Goal: Task Accomplishment & Management: Complete application form

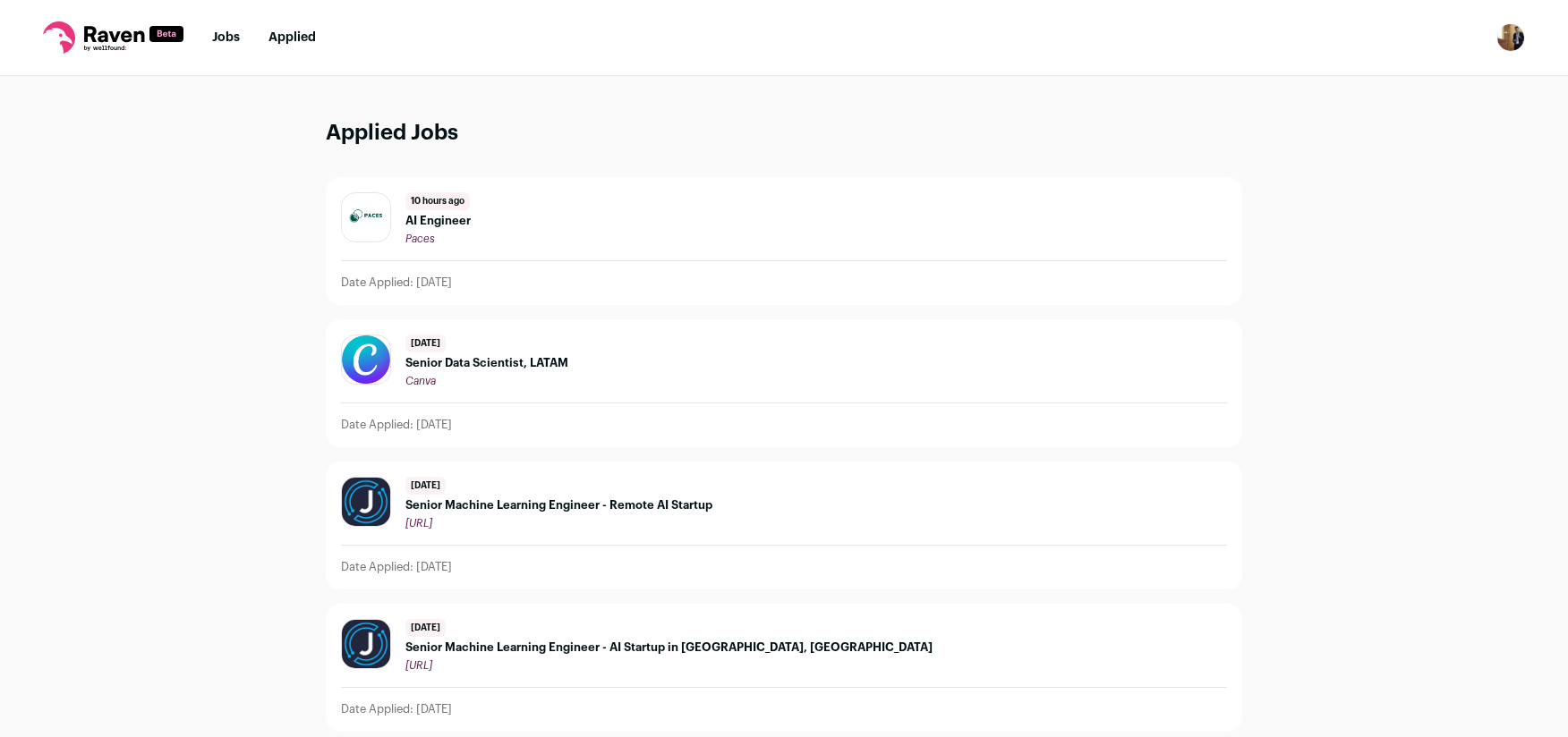
click at [230, 34] on link "Jobs" at bounding box center [225, 38] width 28 height 13
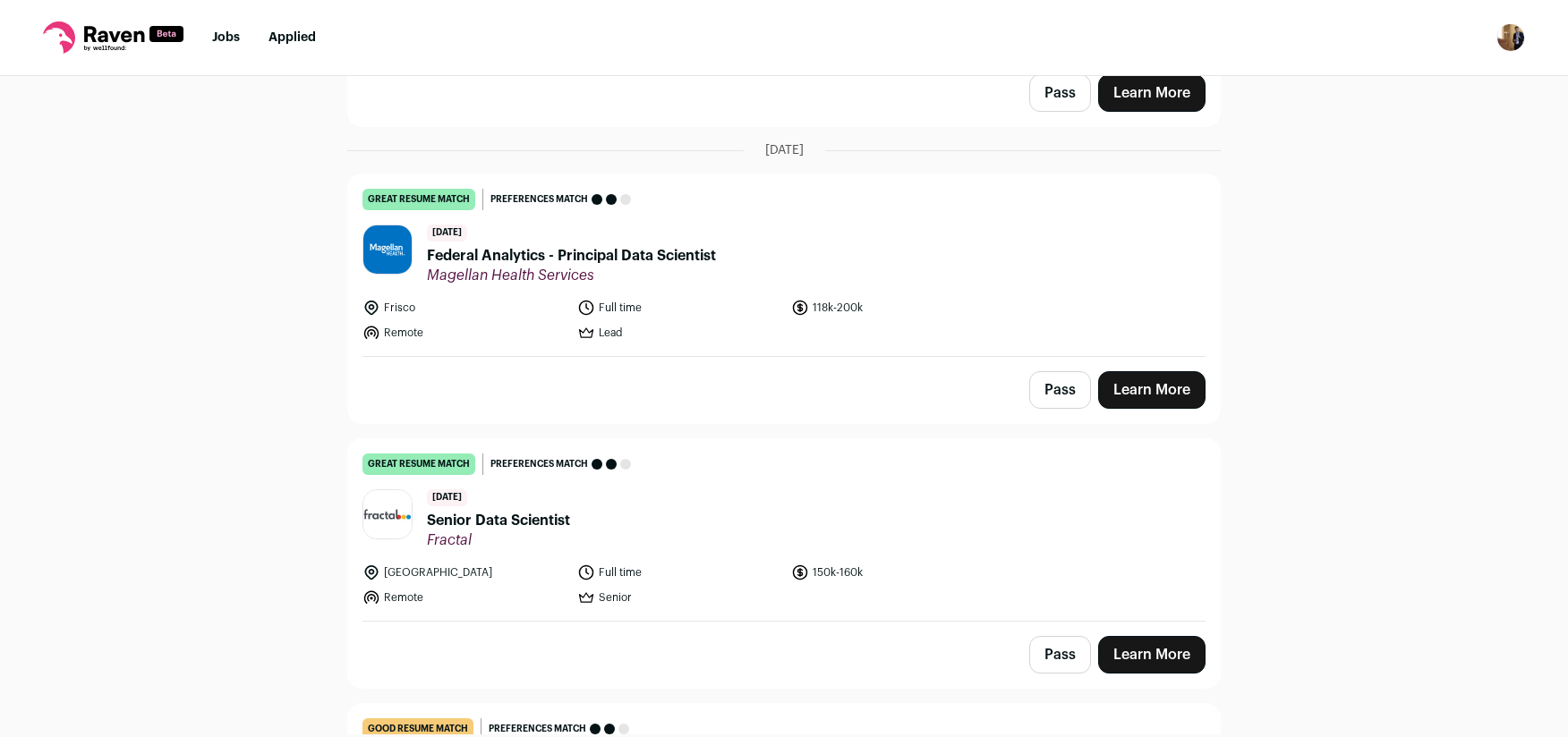
scroll to position [918, 0]
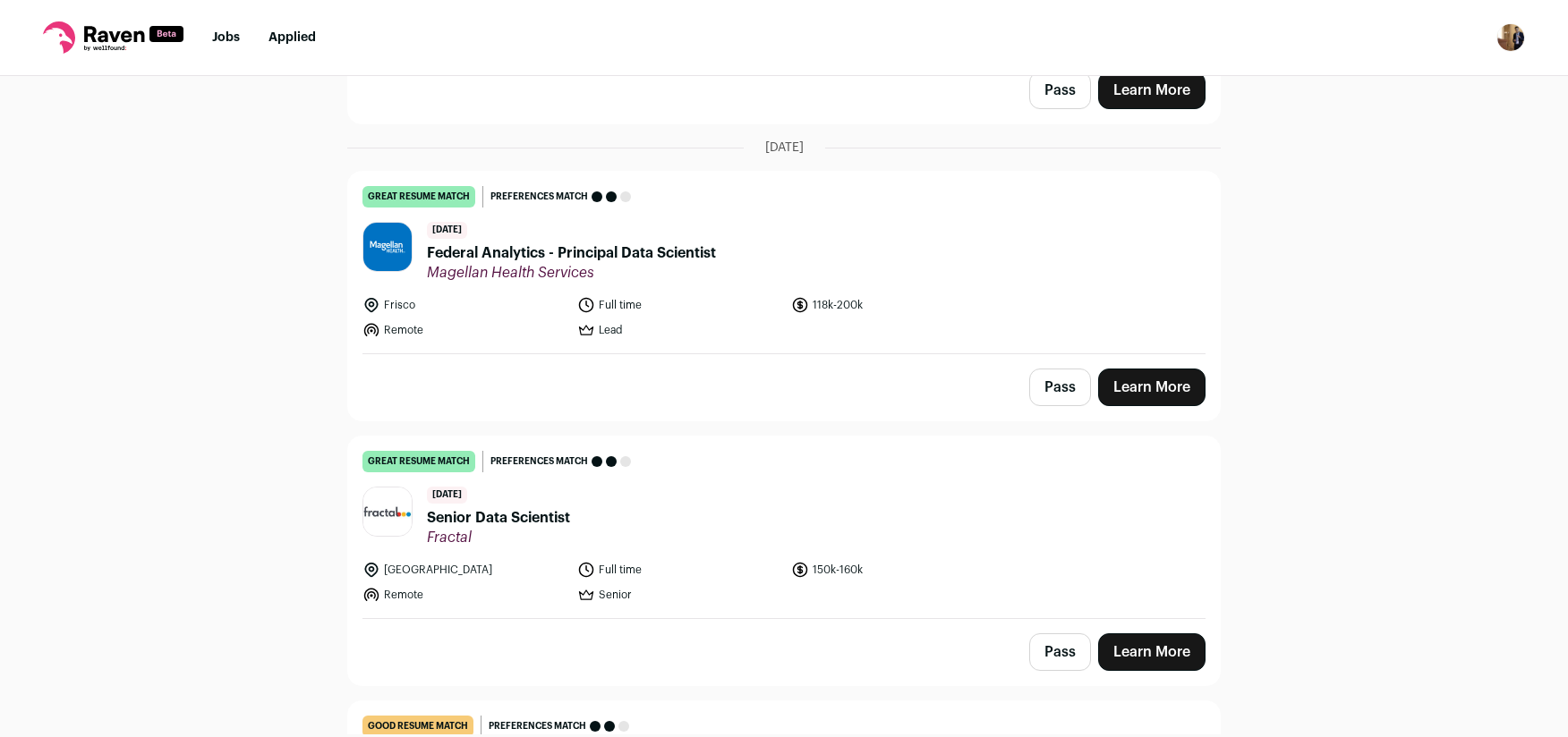
click at [527, 254] on span "Federal Analytics - Principal Data Scientist" at bounding box center [571, 253] width 289 height 22
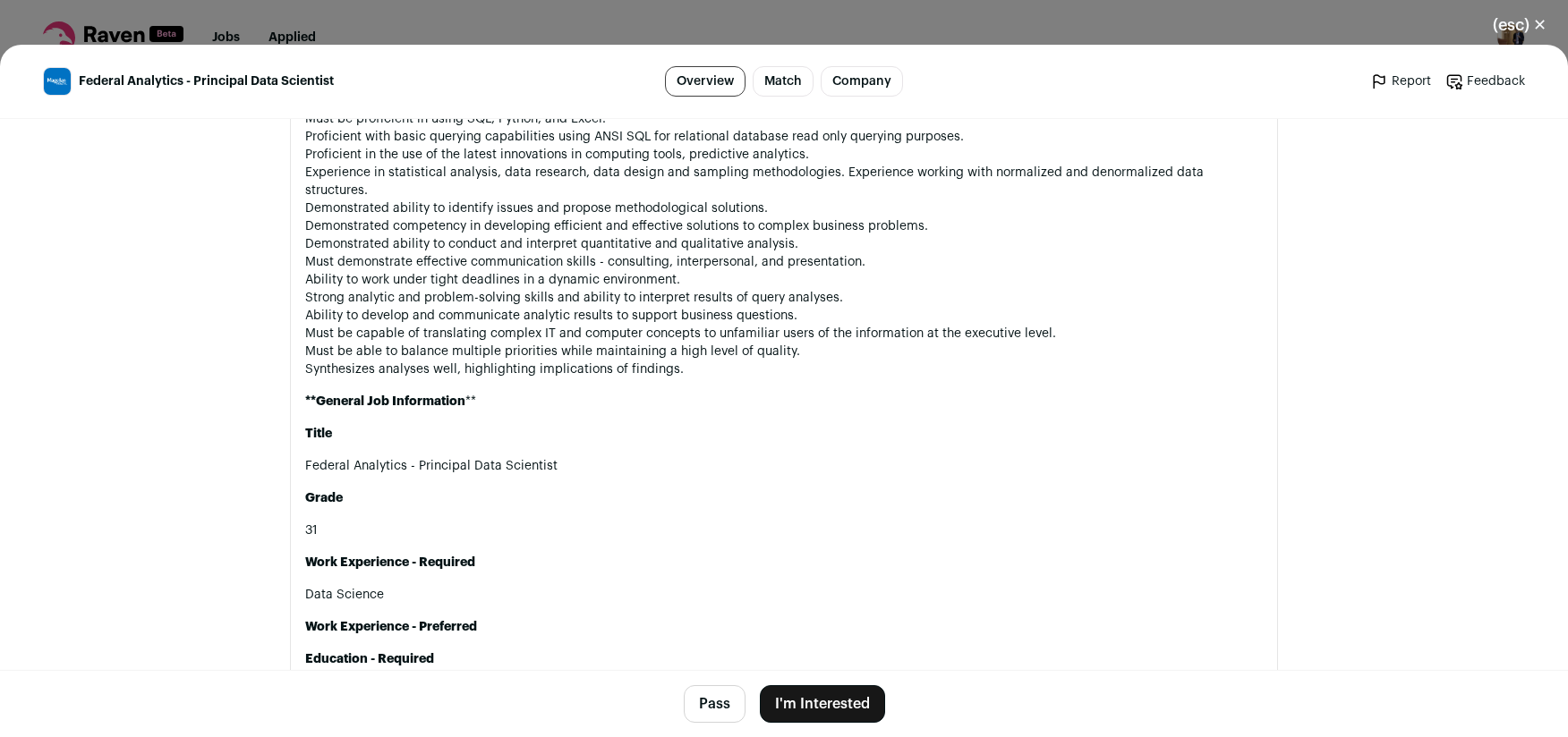
scroll to position [1531, 0]
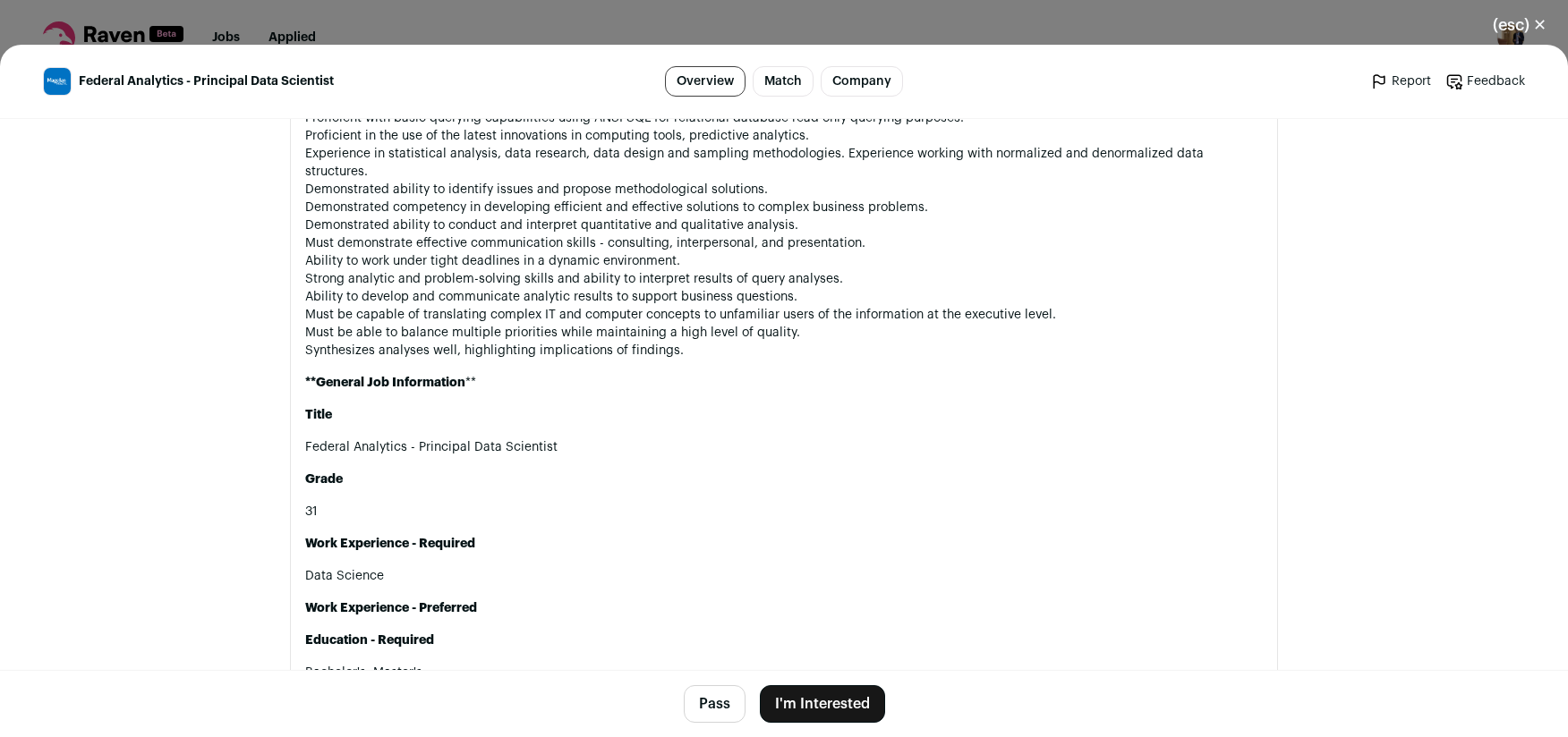
click at [627, 25] on div "(esc) ✕ Federal Analytics - Principal Data Scientist Overview Match Company Rep…" at bounding box center [784, 368] width 1568 height 737
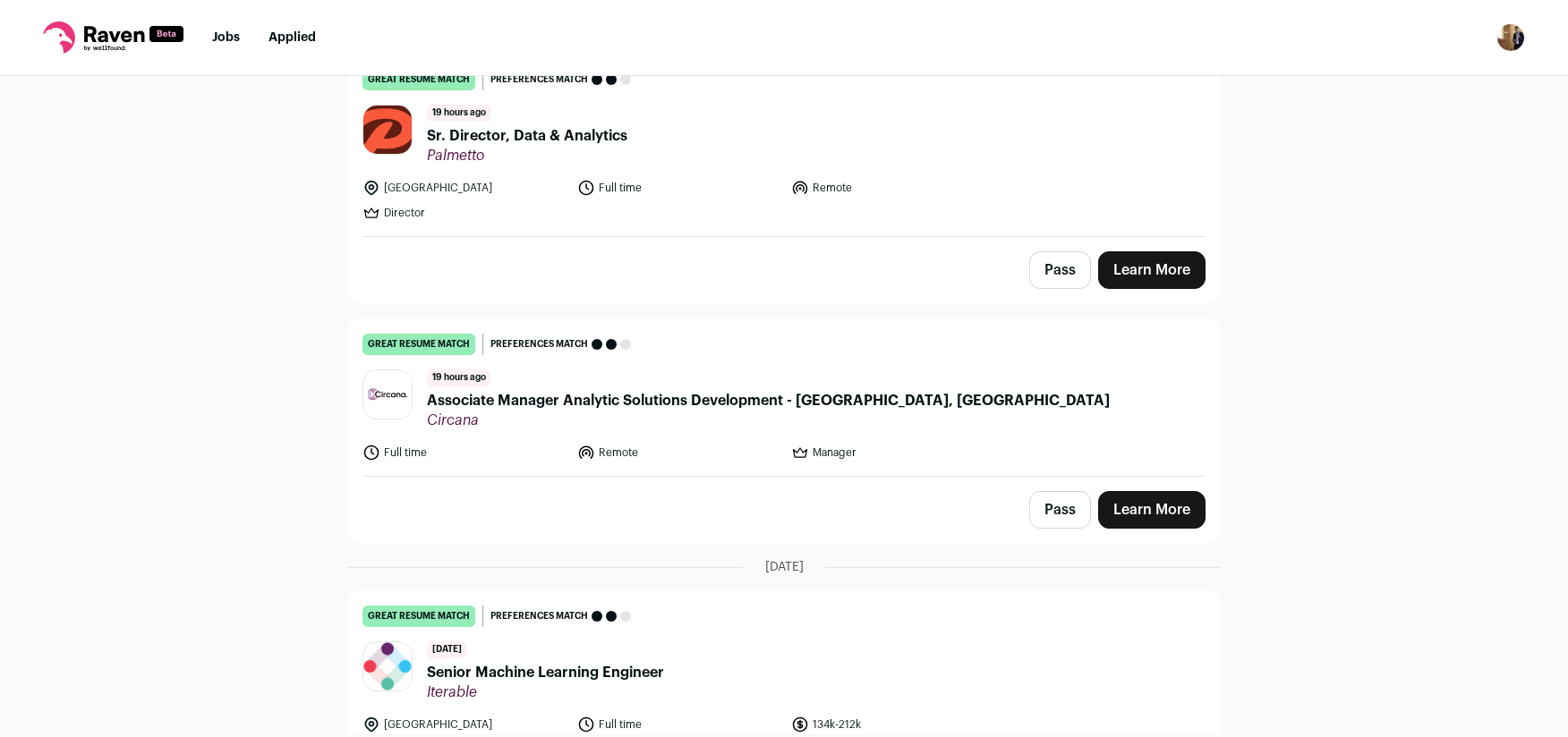
scroll to position [152, 0]
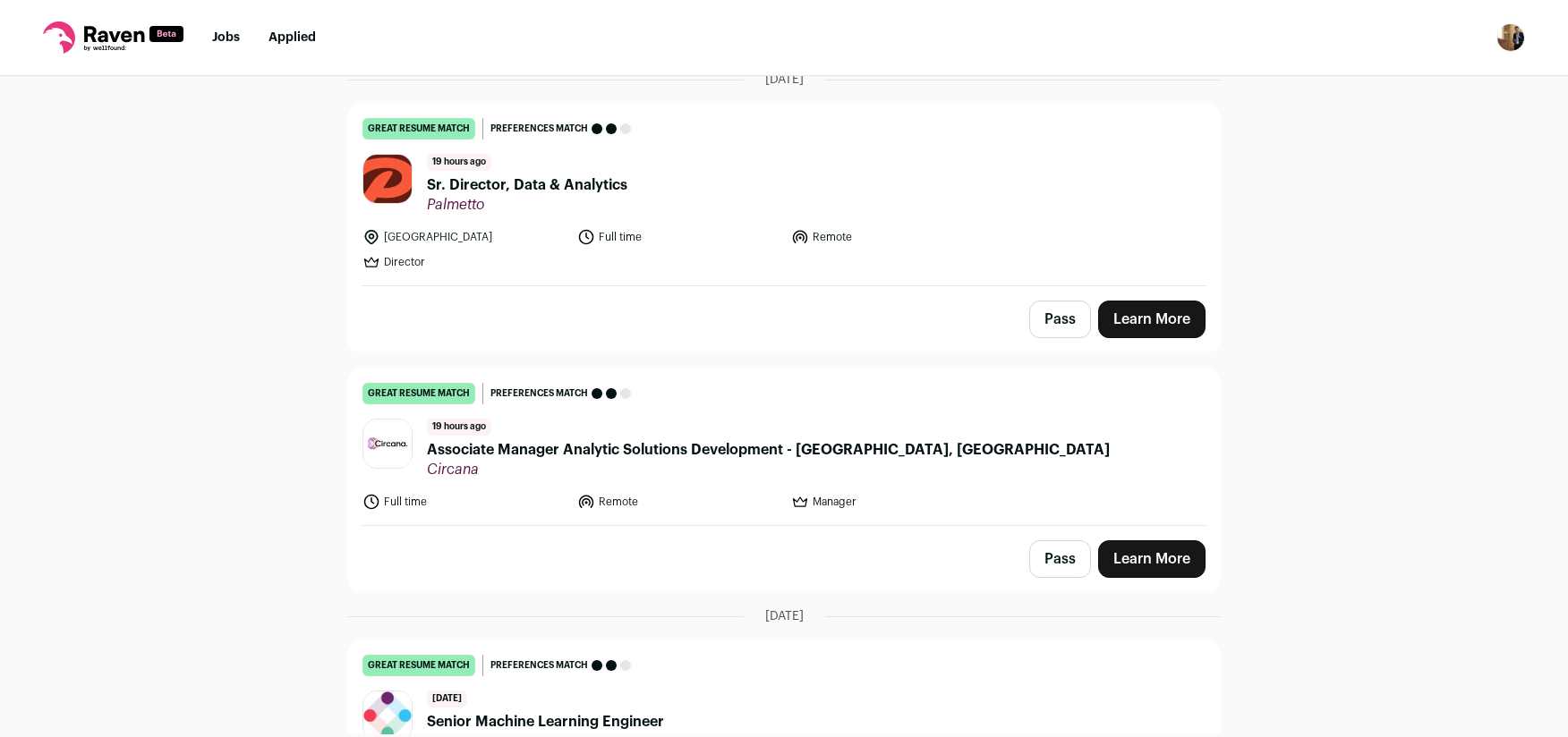
click at [494, 175] on span "Sr. Director, Data & Analytics" at bounding box center [527, 185] width 201 height 22
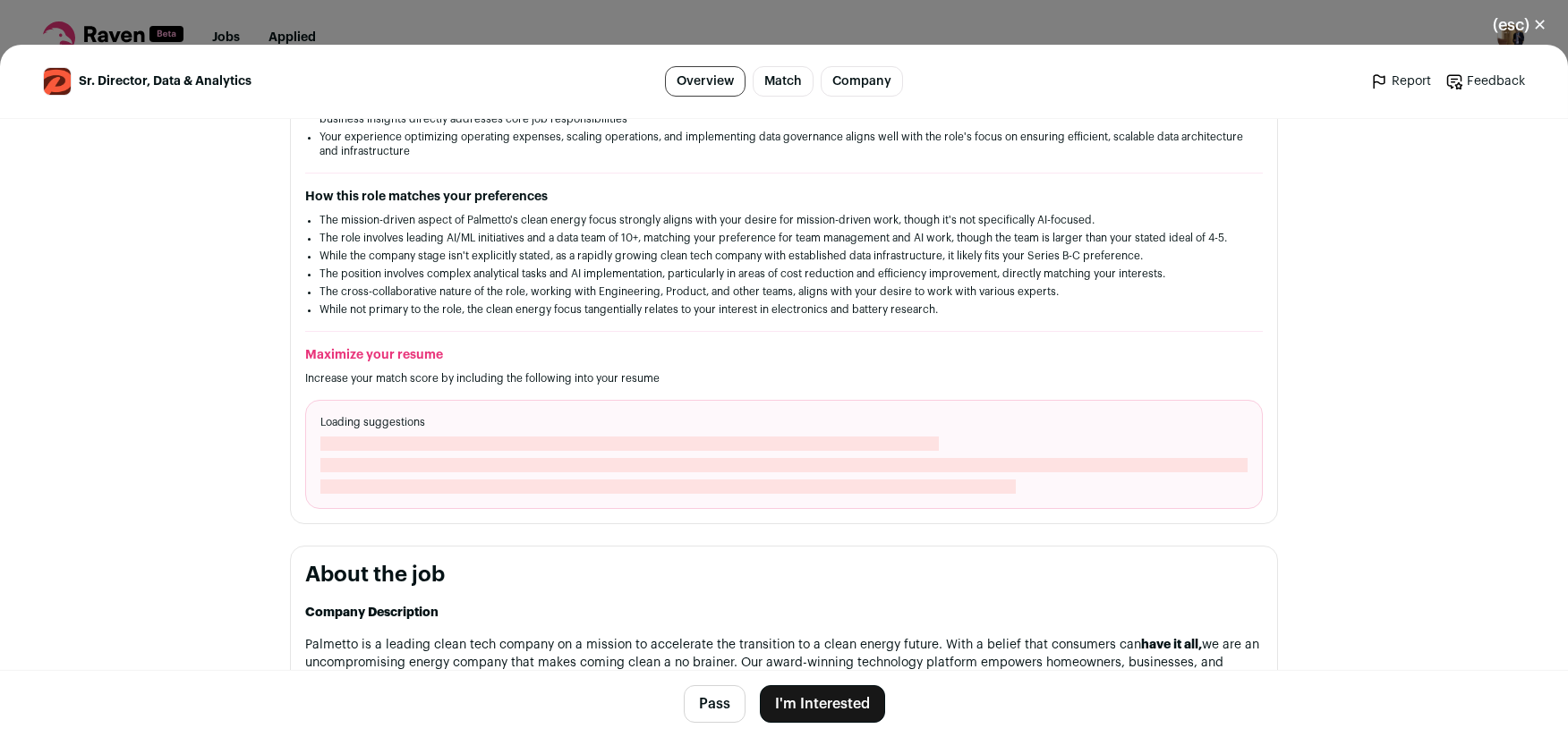
scroll to position [447, 0]
click at [407, 367] on h2 "Maximize your resume" at bounding box center [784, 359] width 957 height 18
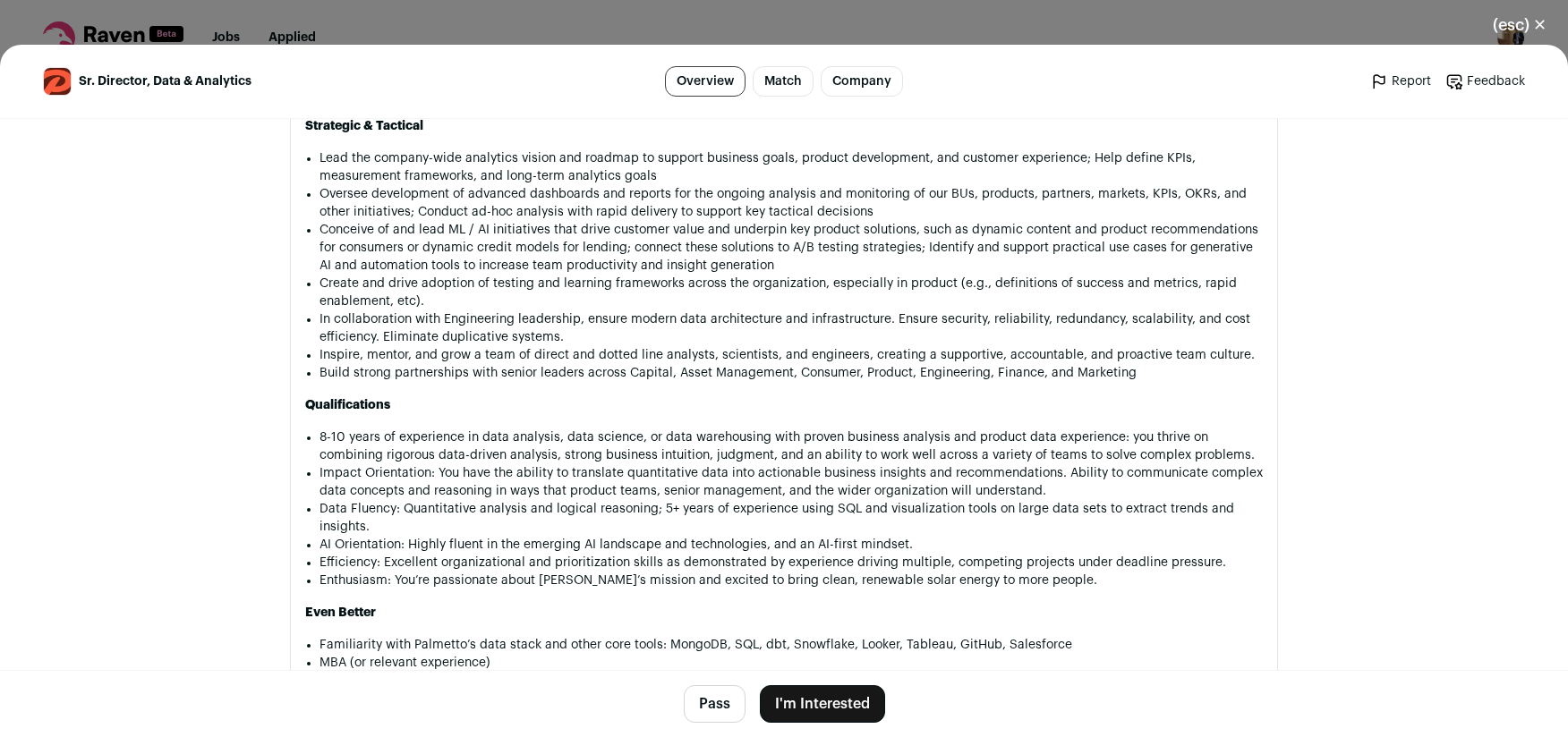
scroll to position [1434, 0]
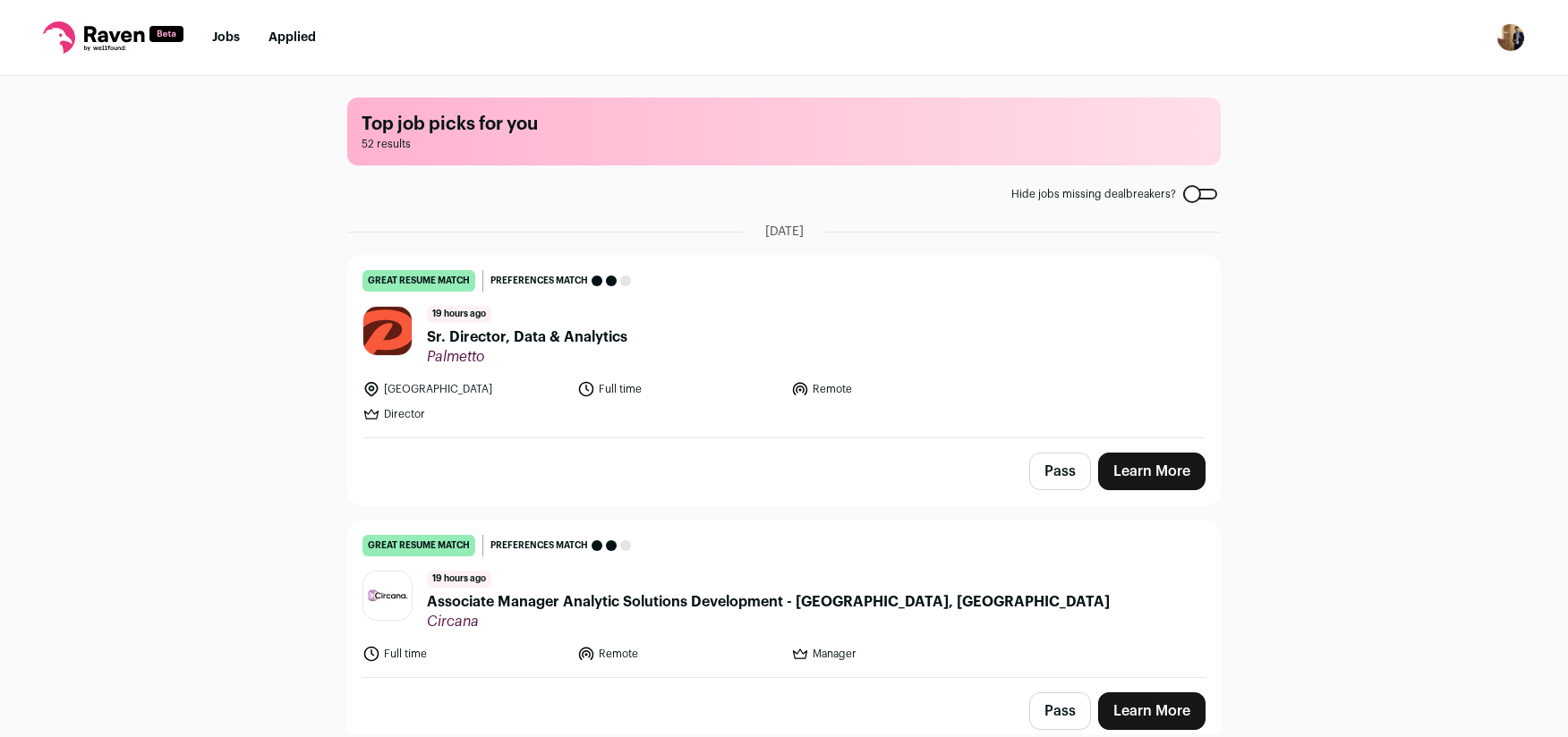
click at [523, 334] on span "Sr. Director, Data & Analytics" at bounding box center [527, 337] width 201 height 22
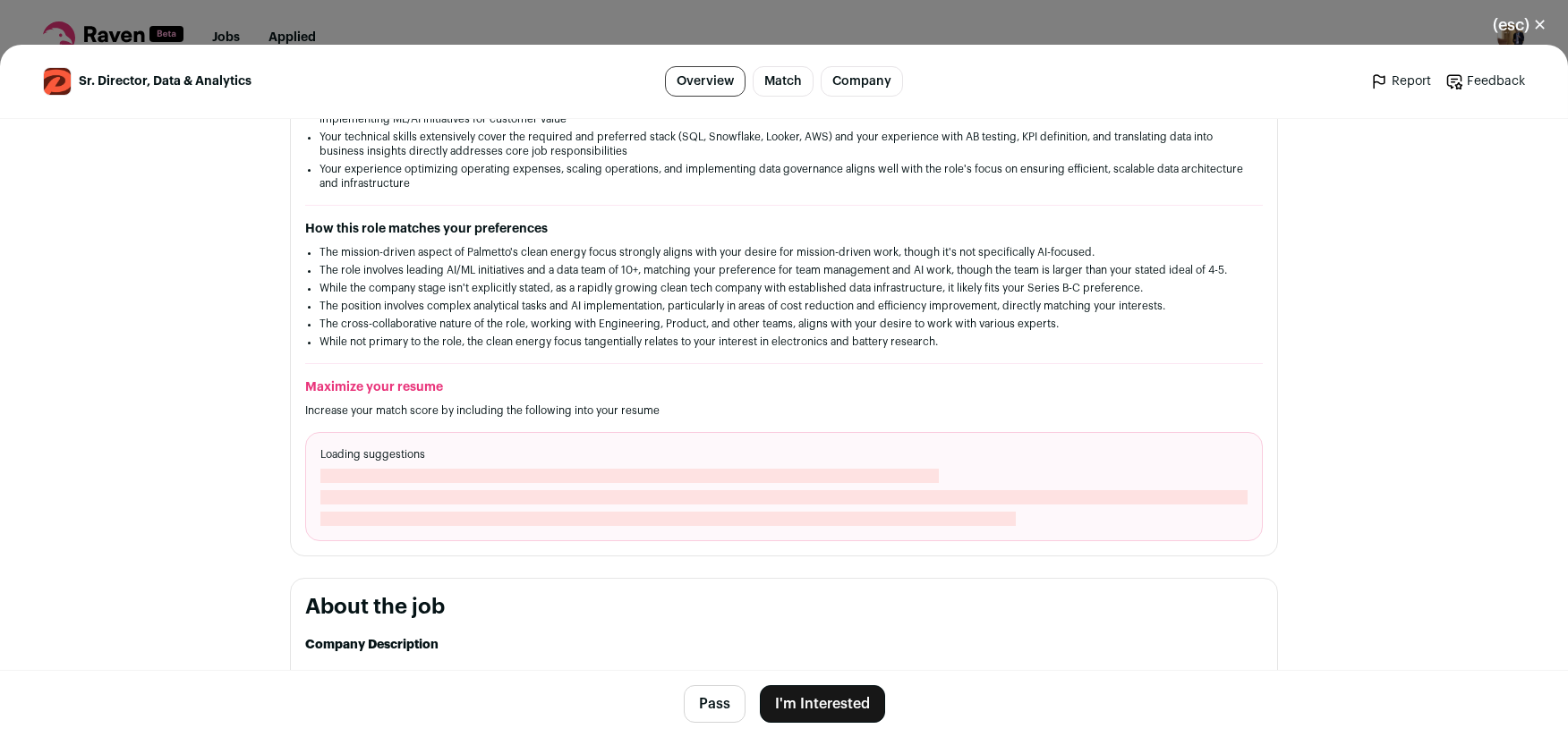
scroll to position [636, 0]
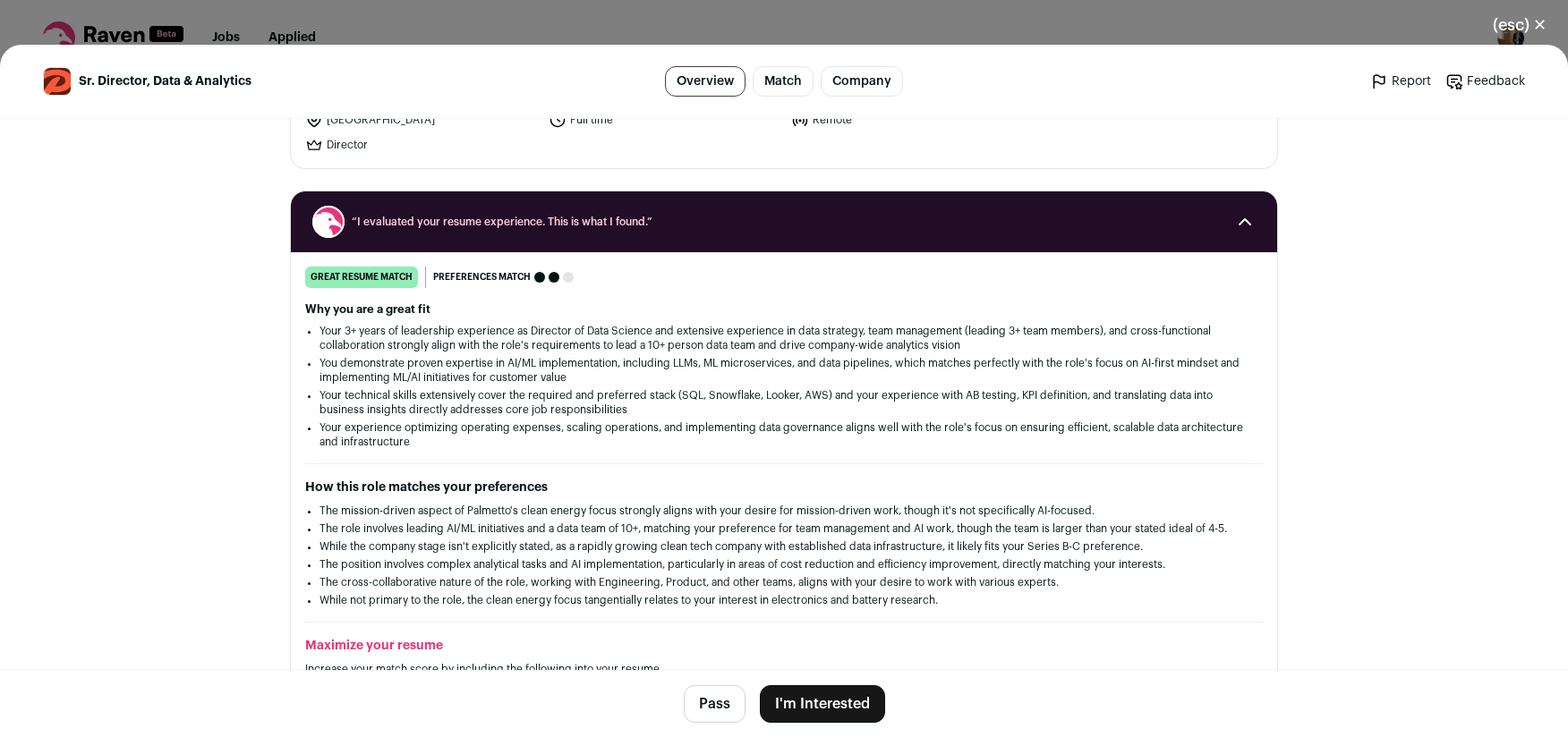
scroll to position [0, 0]
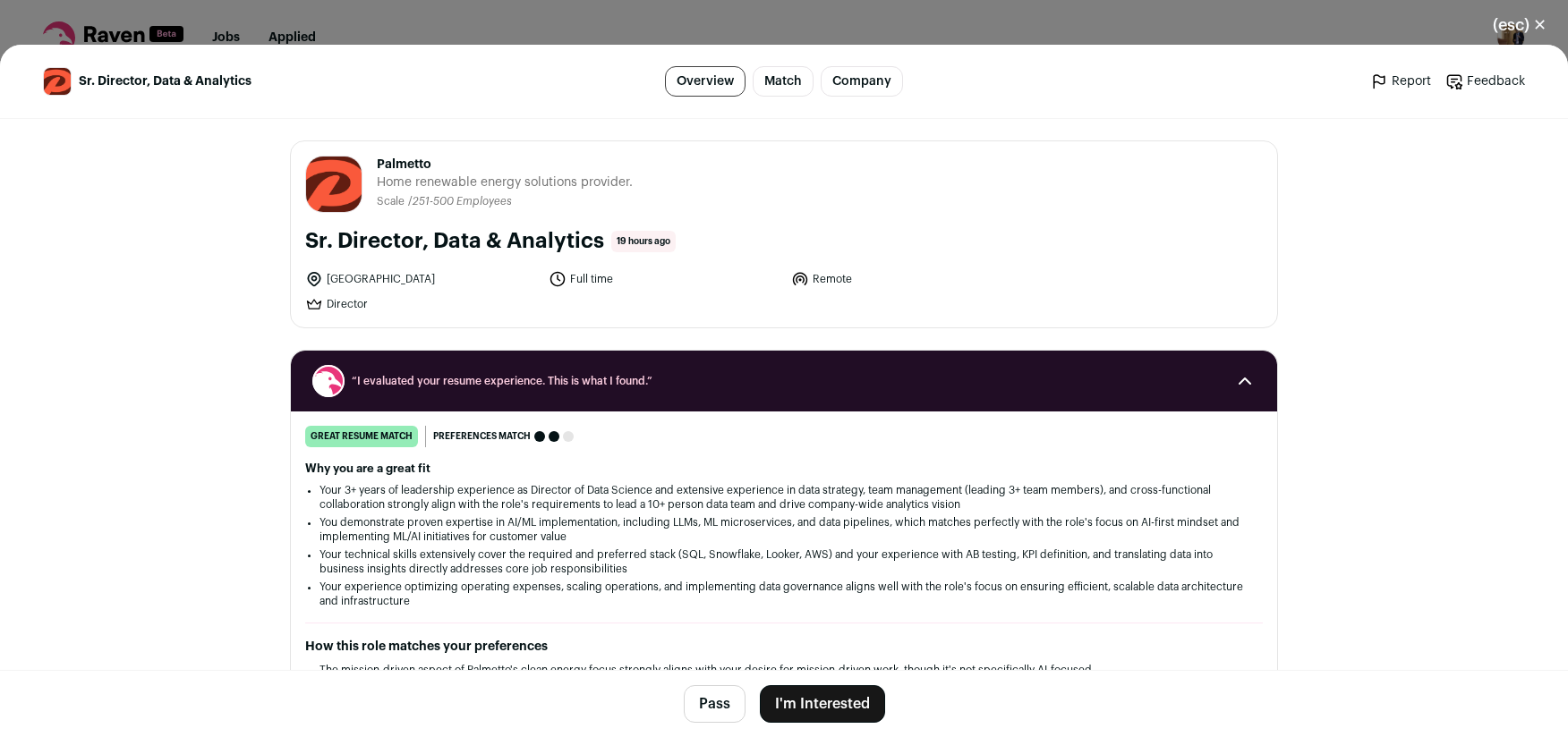
click at [401, 165] on span "Palmetto" at bounding box center [504, 165] width 256 height 18
copy span "Palmetto"
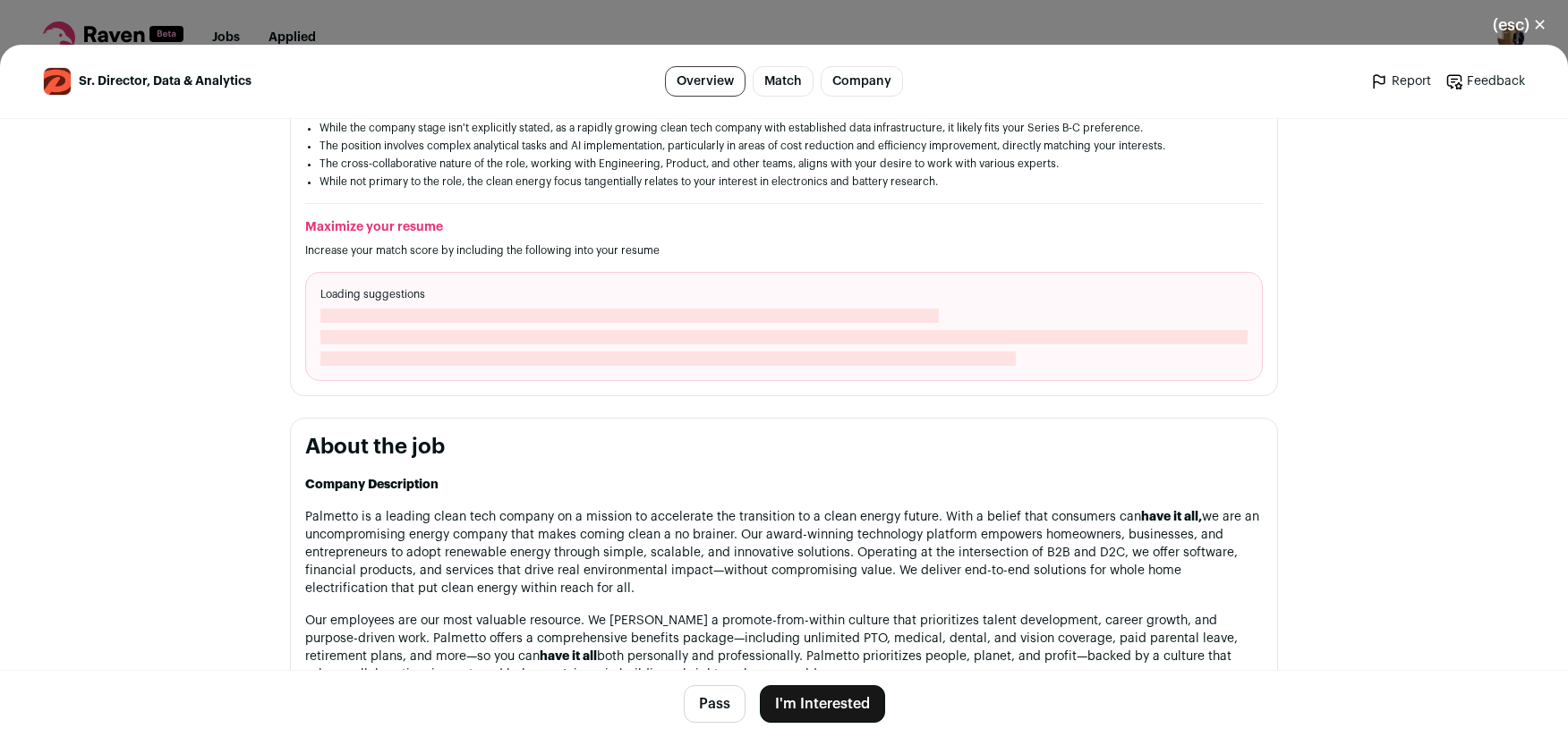
scroll to position [605, 0]
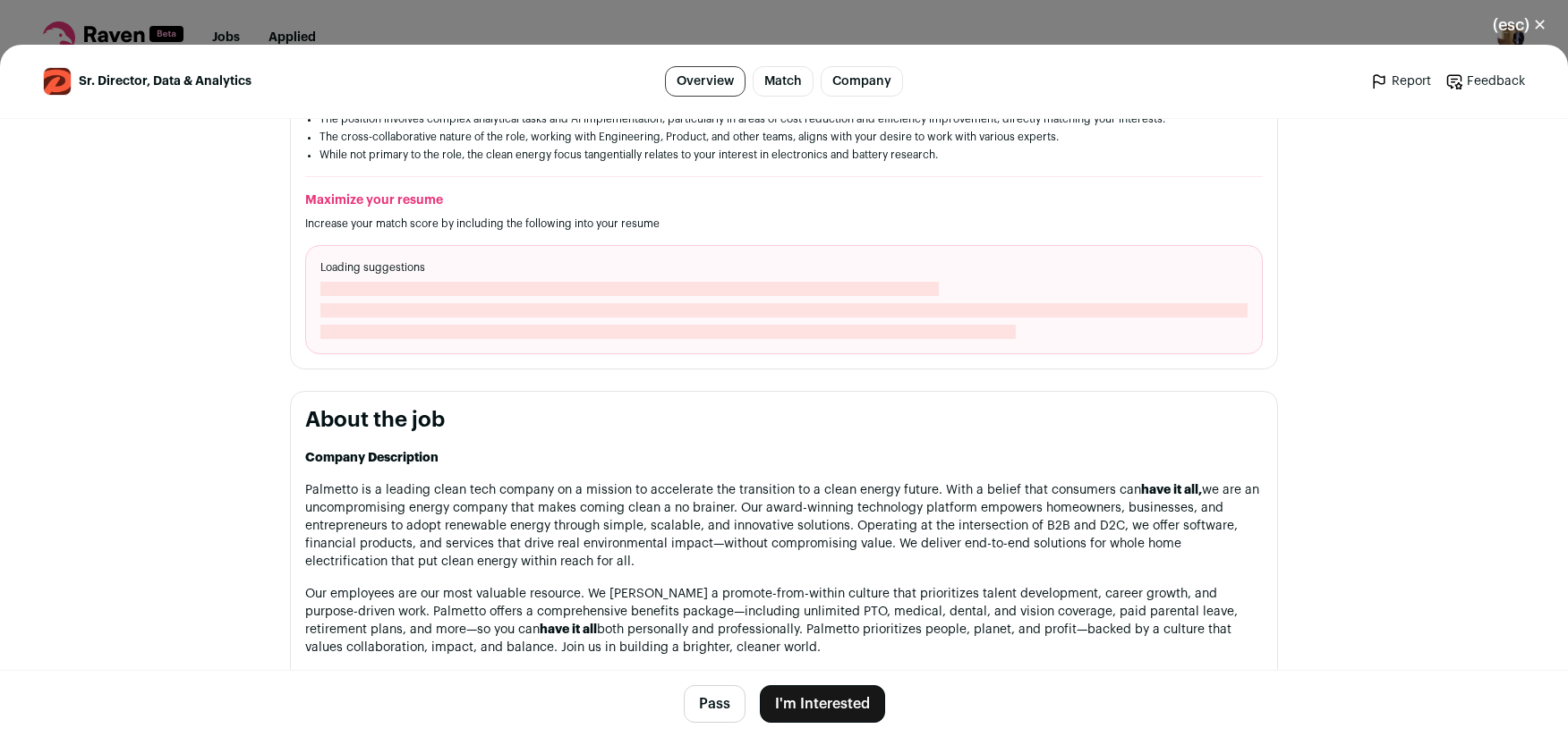
click at [449, 317] on span "Close modal via background" at bounding box center [784, 310] width 927 height 14
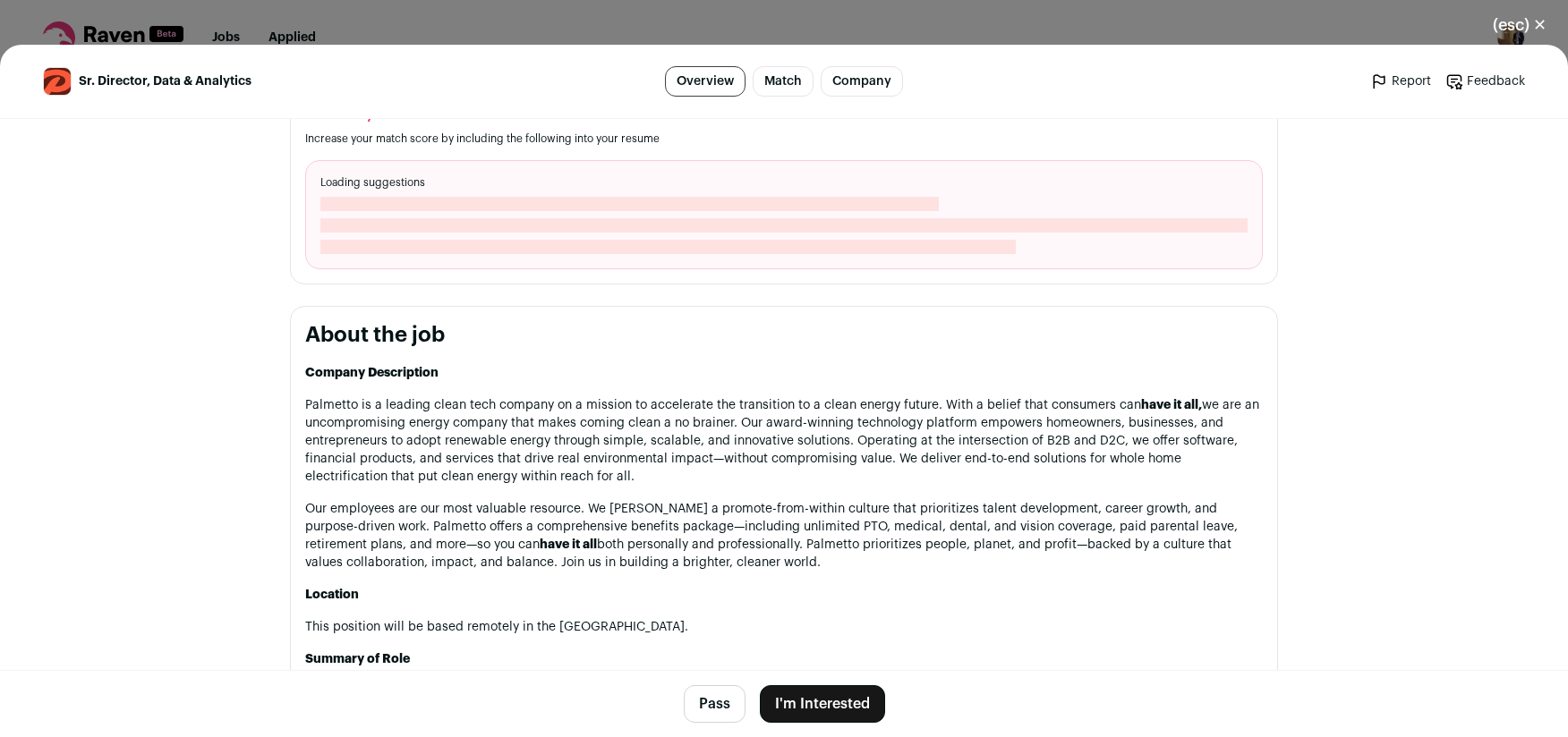
scroll to position [694, 0]
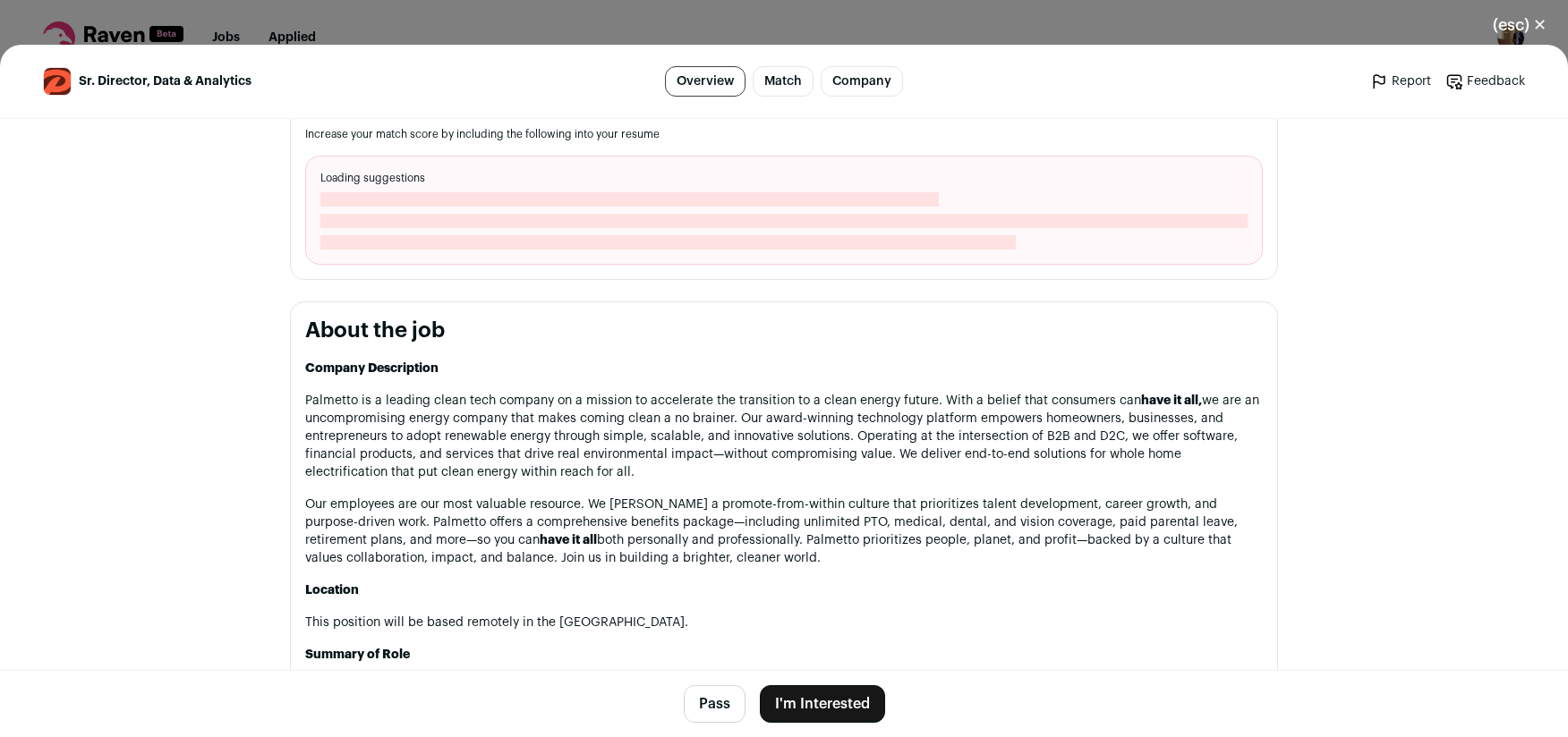
click at [824, 704] on button "I'm Interested" at bounding box center [822, 704] width 125 height 38
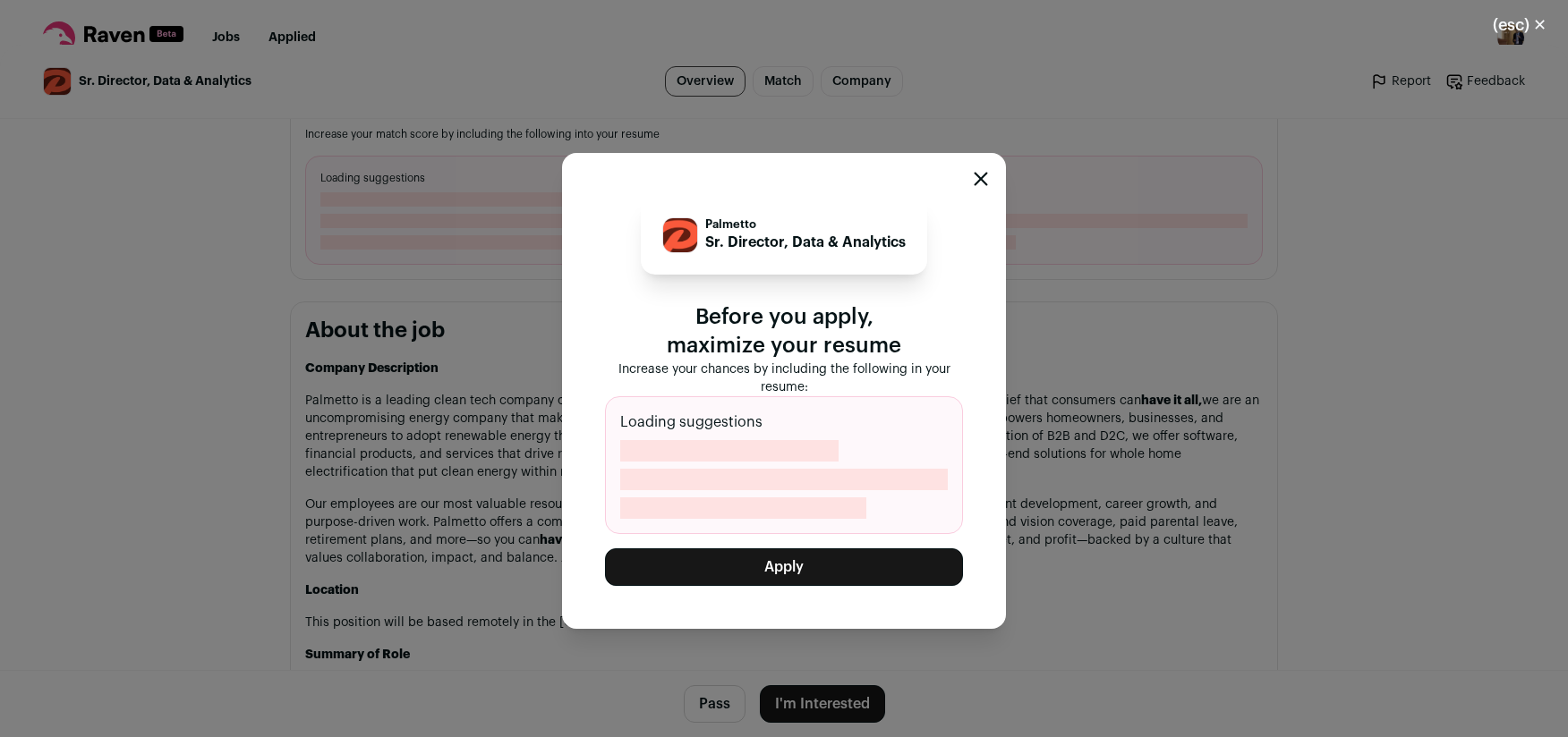
click at [777, 580] on button "Apply" at bounding box center [784, 567] width 358 height 38
